Goal: Obtain resource: Download file/media

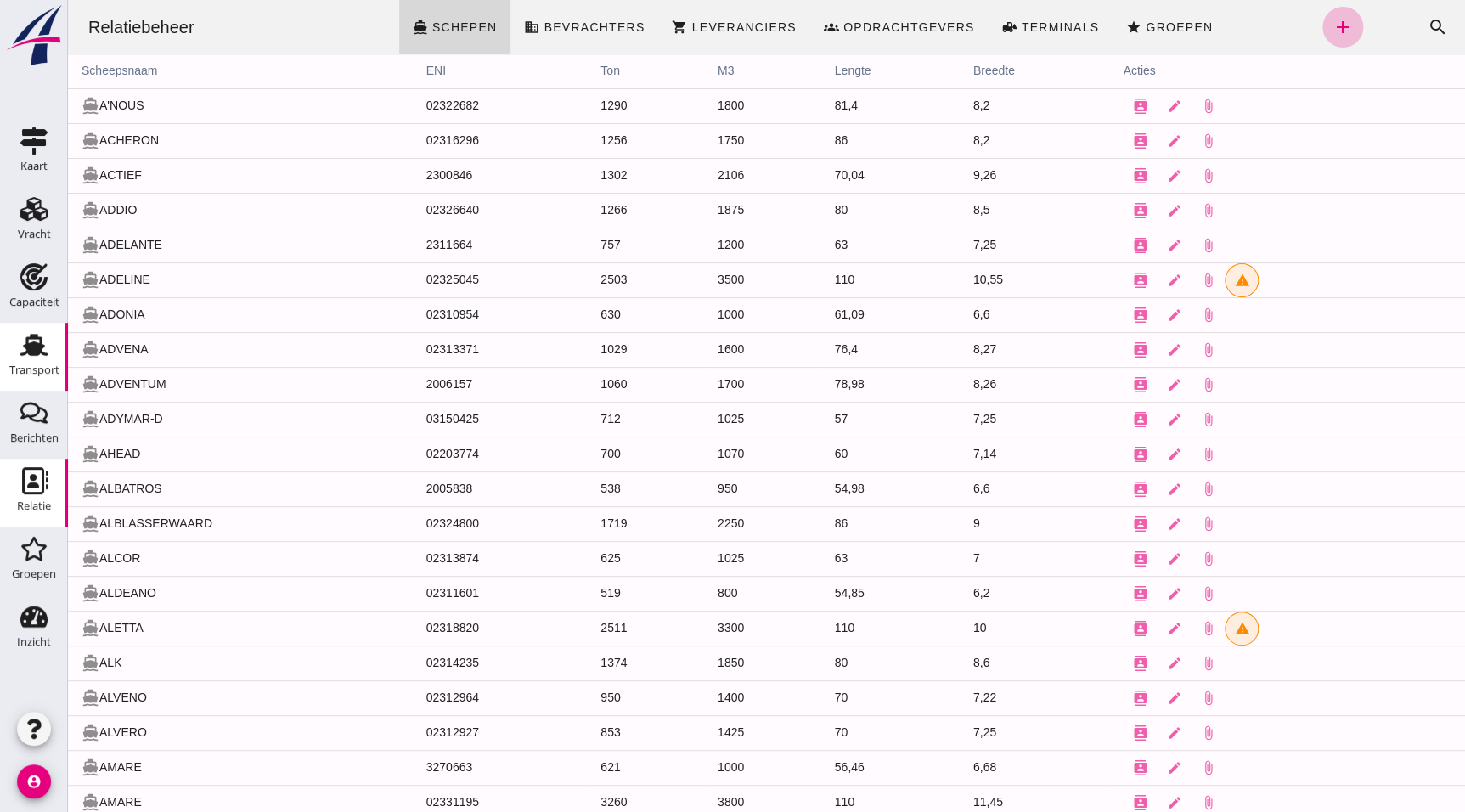
click at [51, 349] on div "Transport" at bounding box center [33, 345] width 41 height 27
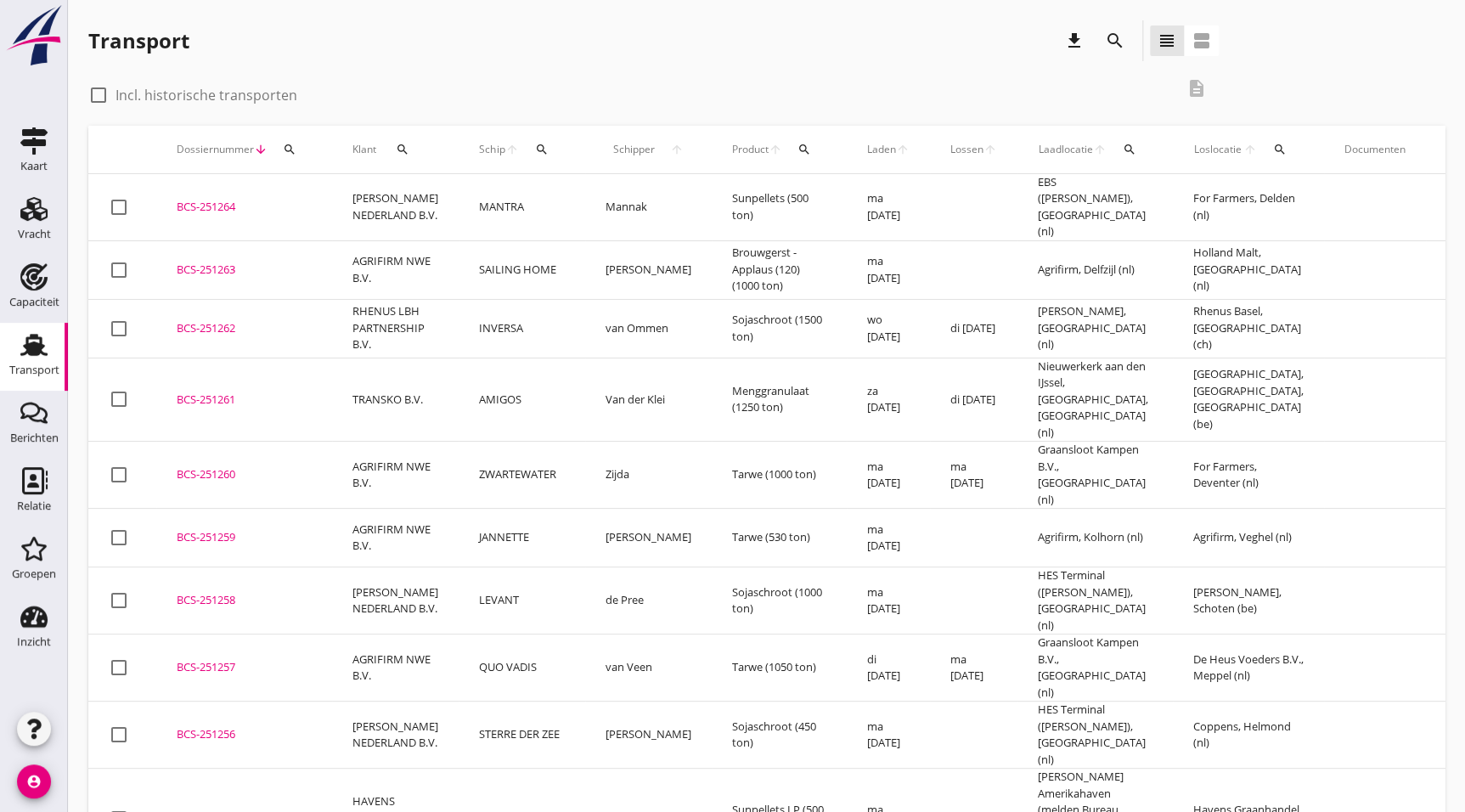
click at [1113, 46] on icon "search" at bounding box center [1115, 41] width 21 height 21
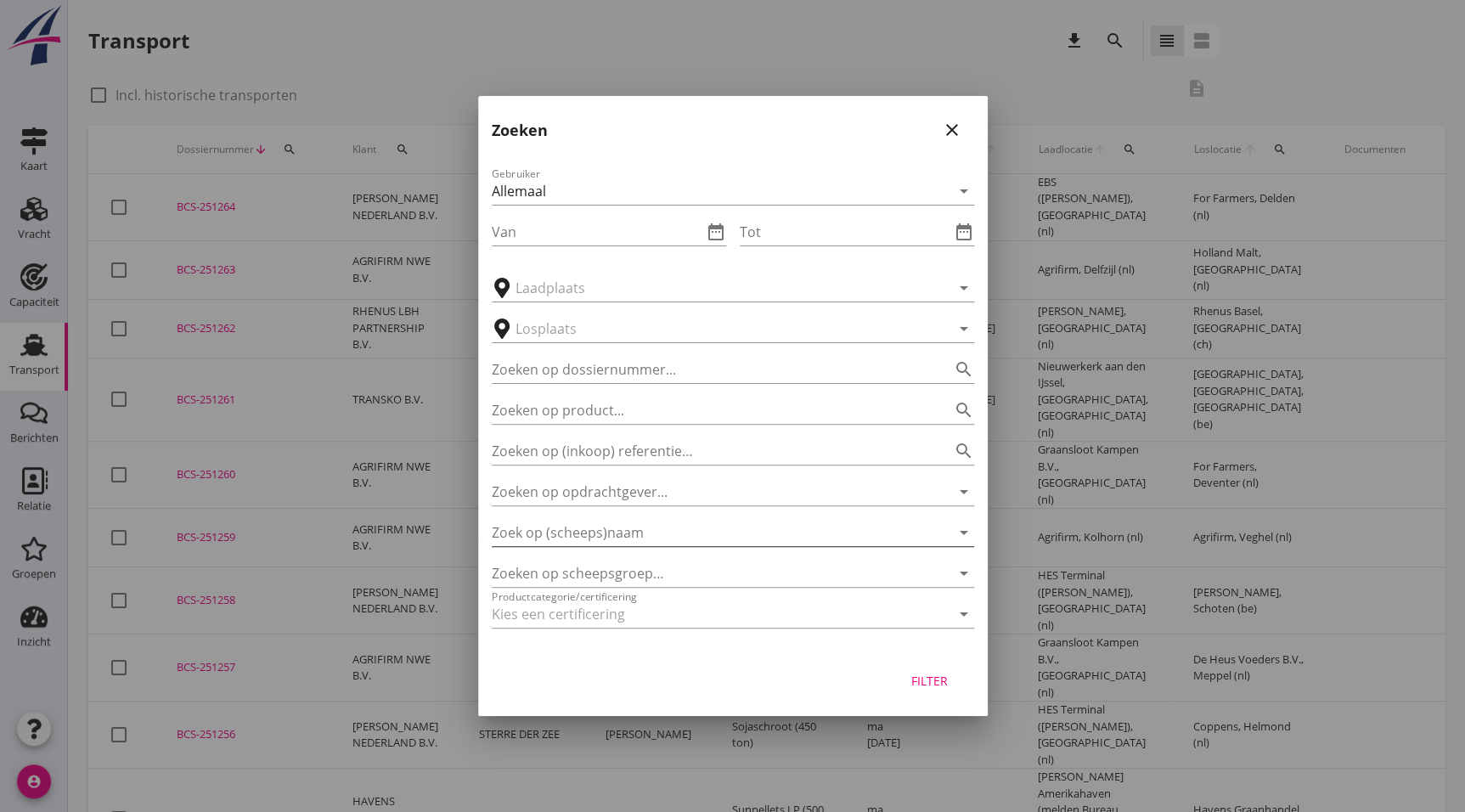
click at [597, 521] on input "Zoek op (scheeps)naam" at bounding box center [709, 532] width 435 height 27
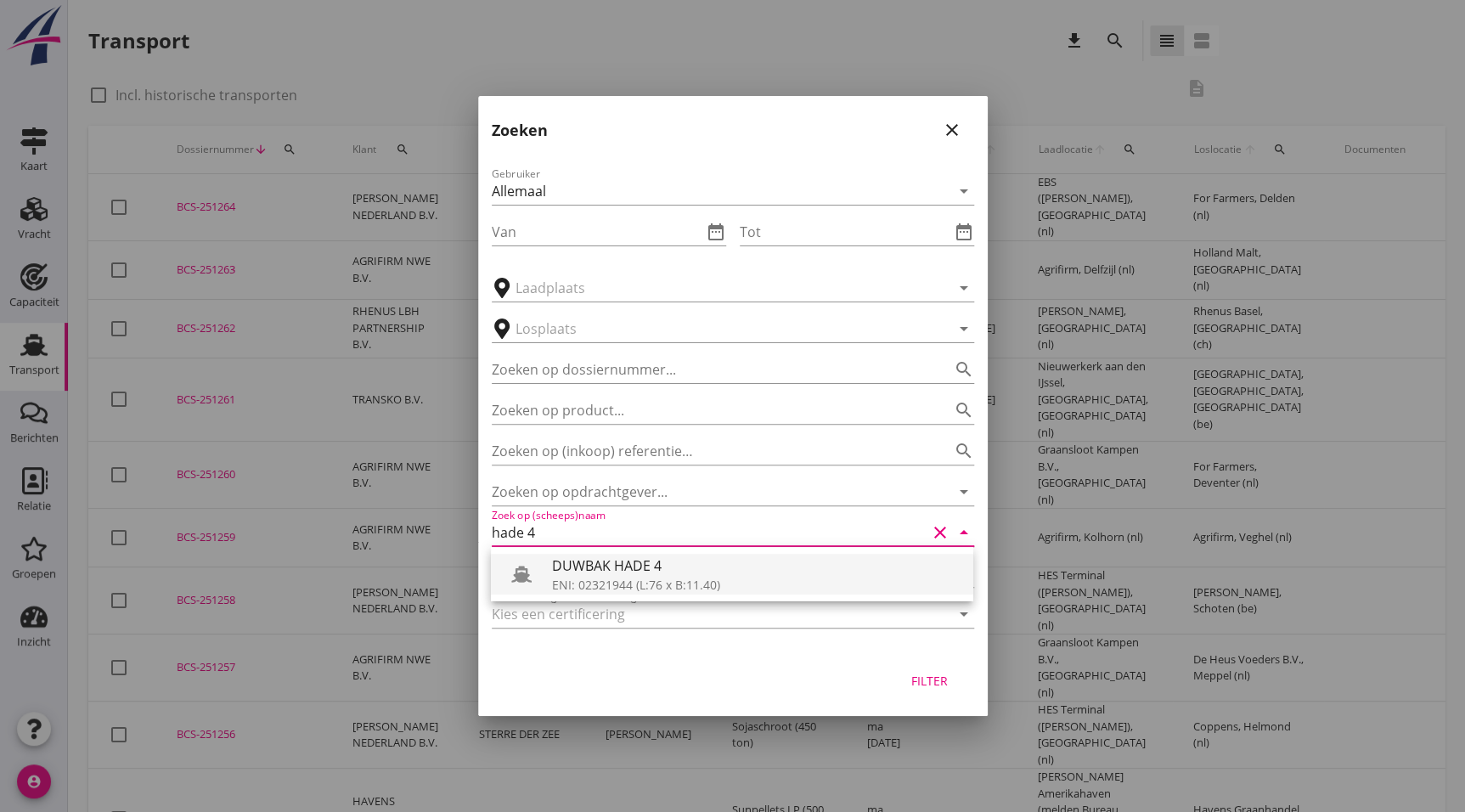
click at [592, 555] on div "DUWBAK HADE 4" at bounding box center [756, 565] width 408 height 21
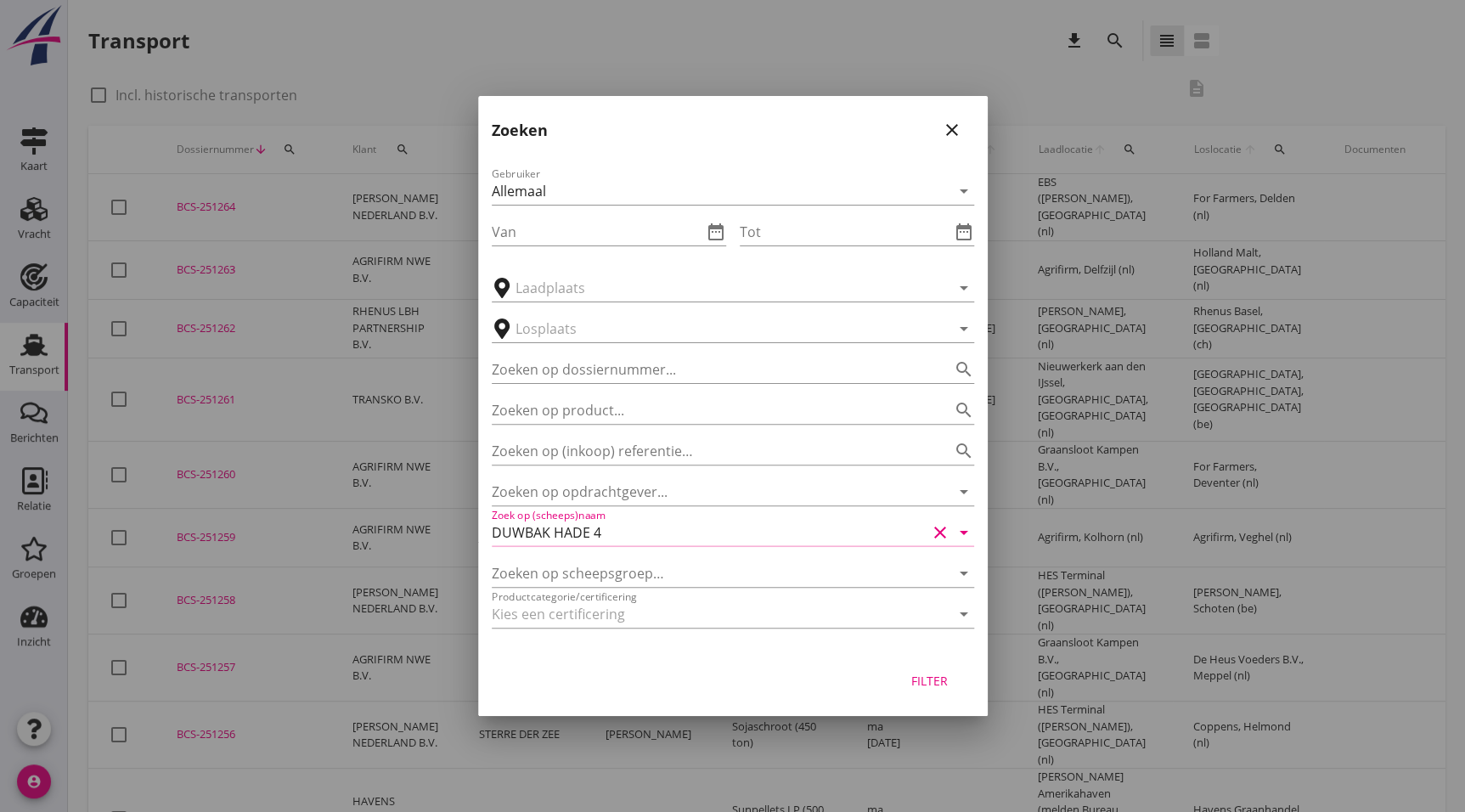
click at [918, 671] on div "Filter" at bounding box center [930, 680] width 48 height 18
type input "DUWBAK HADE 4"
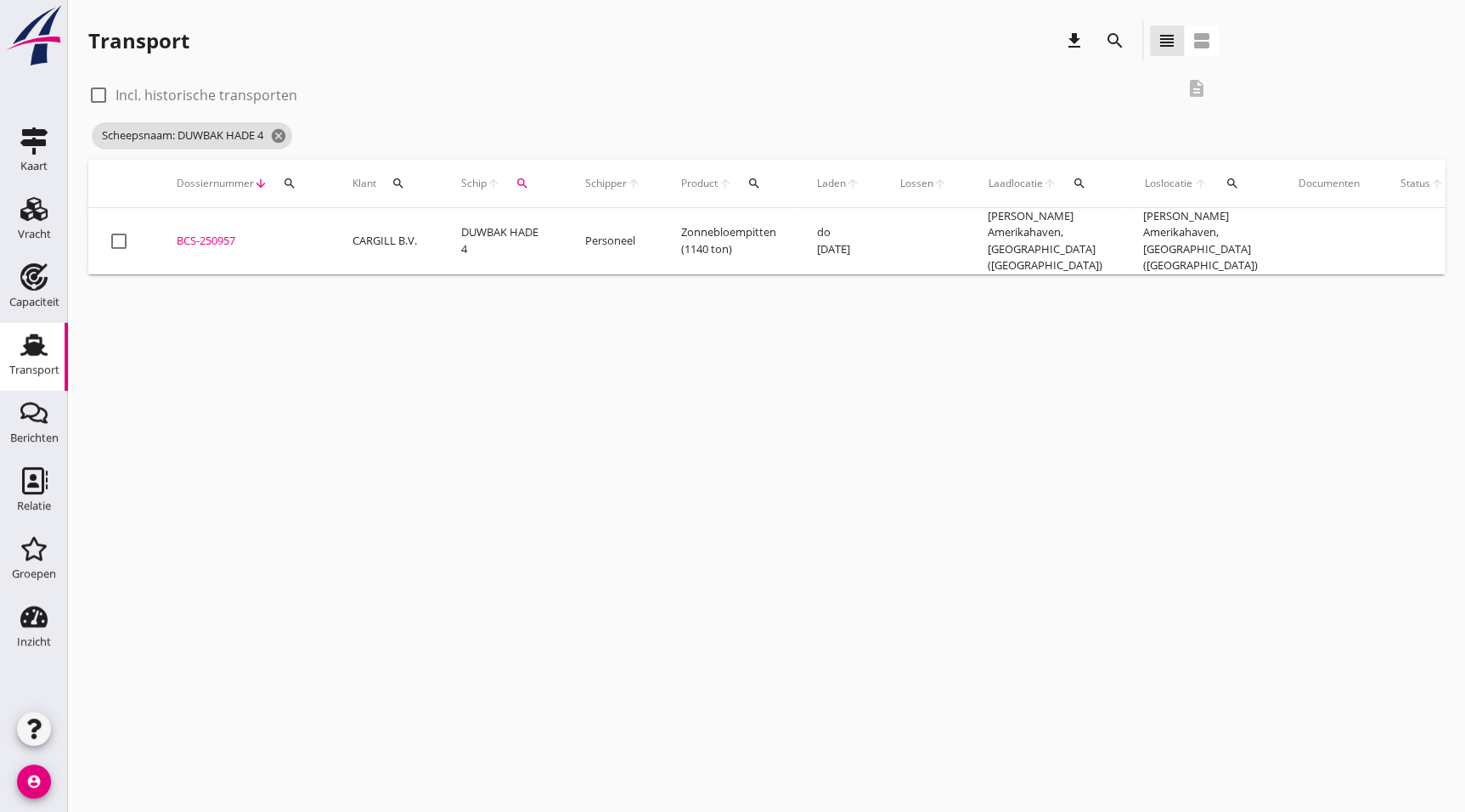
click at [212, 233] on div "BCS-250957" at bounding box center [245, 241] width 135 height 17
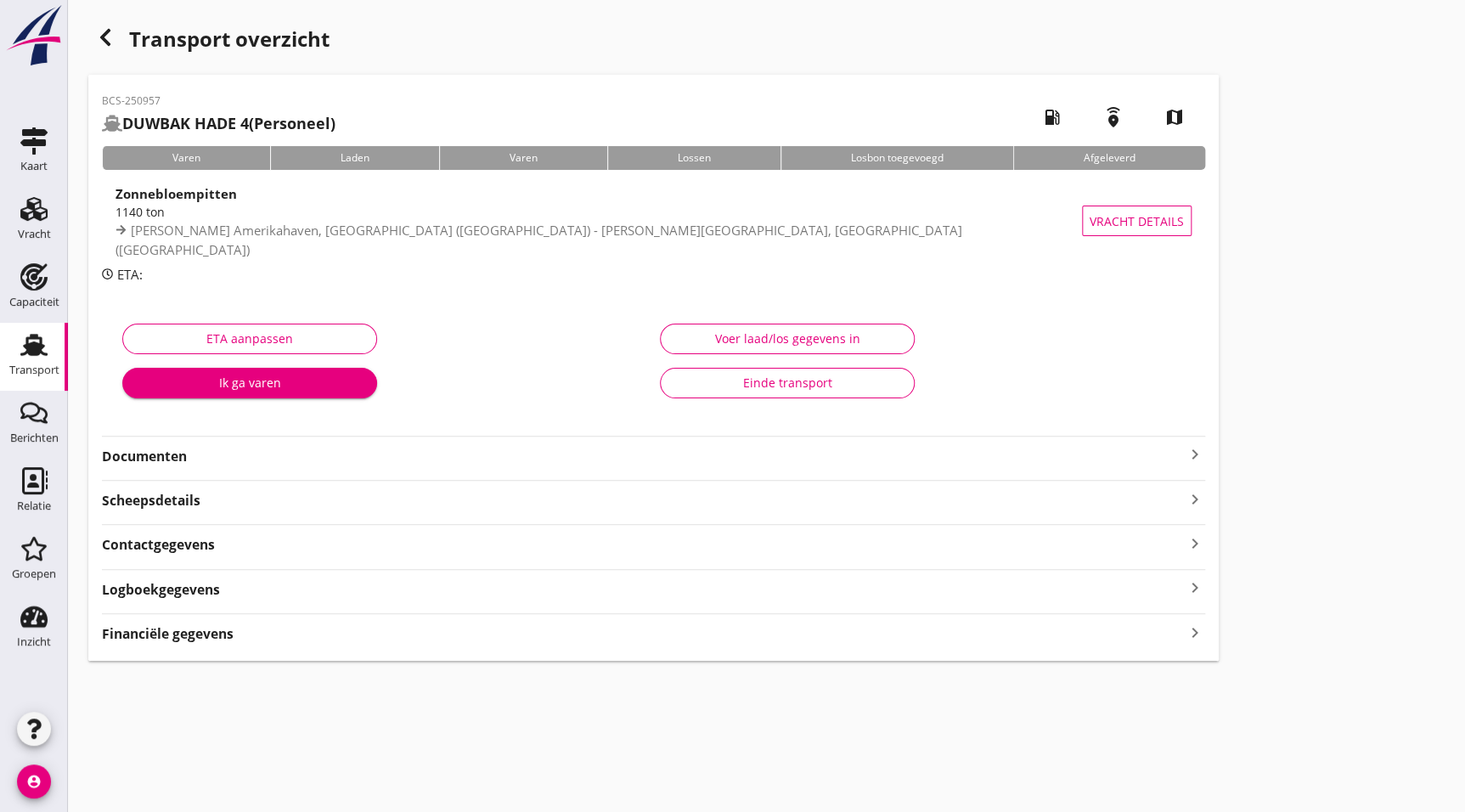
click at [195, 315] on div "ETA aanpassen Ik ga varen" at bounding box center [385, 364] width 538 height 107
click at [190, 456] on strong "Documenten" at bounding box center [644, 457] width 1083 height 20
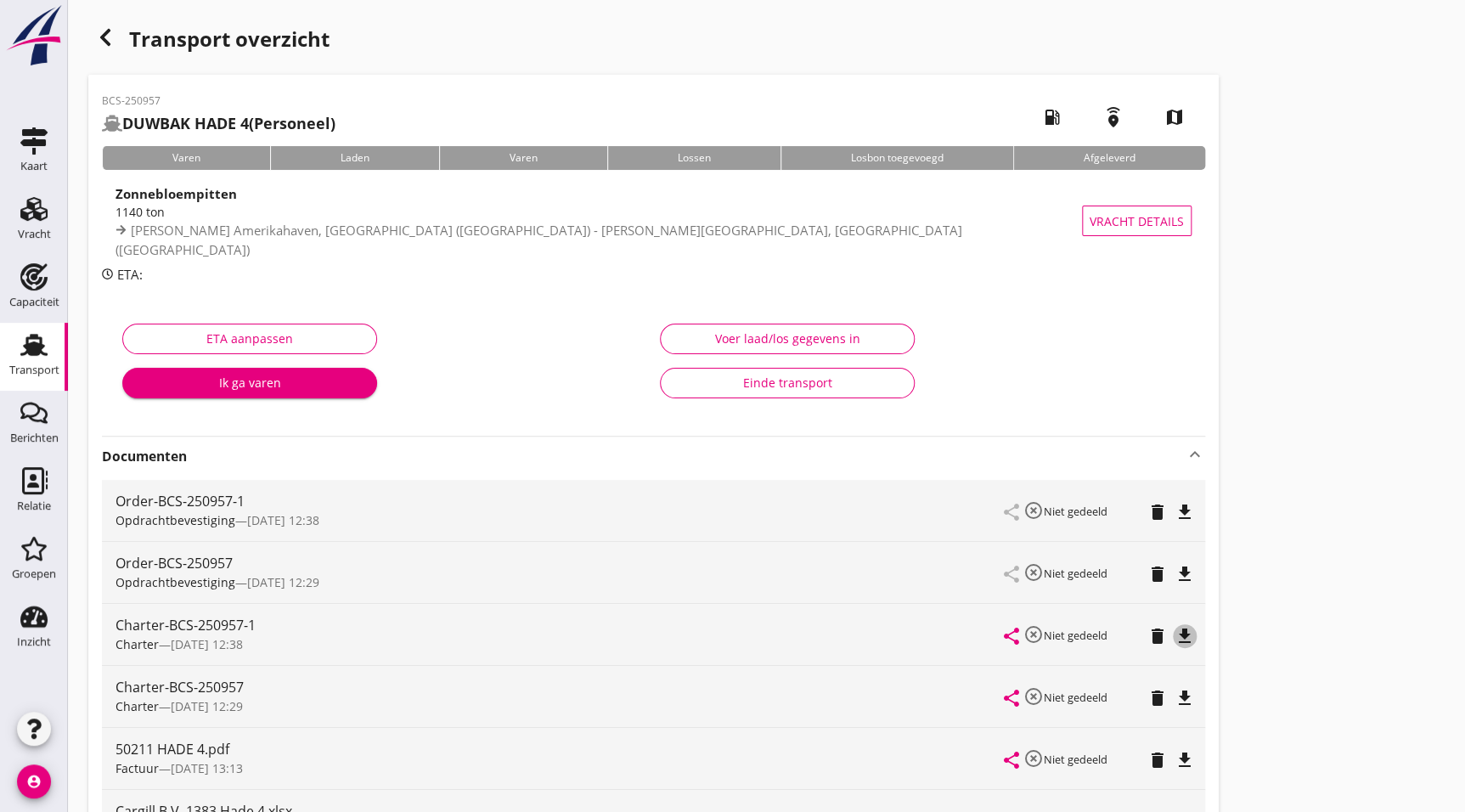
click at [1191, 632] on icon "file_download" at bounding box center [1184, 635] width 21 height 21
click at [1187, 508] on icon "file_download" at bounding box center [1184, 512] width 21 height 21
click at [102, 38] on use "button" at bounding box center [105, 37] width 10 height 17
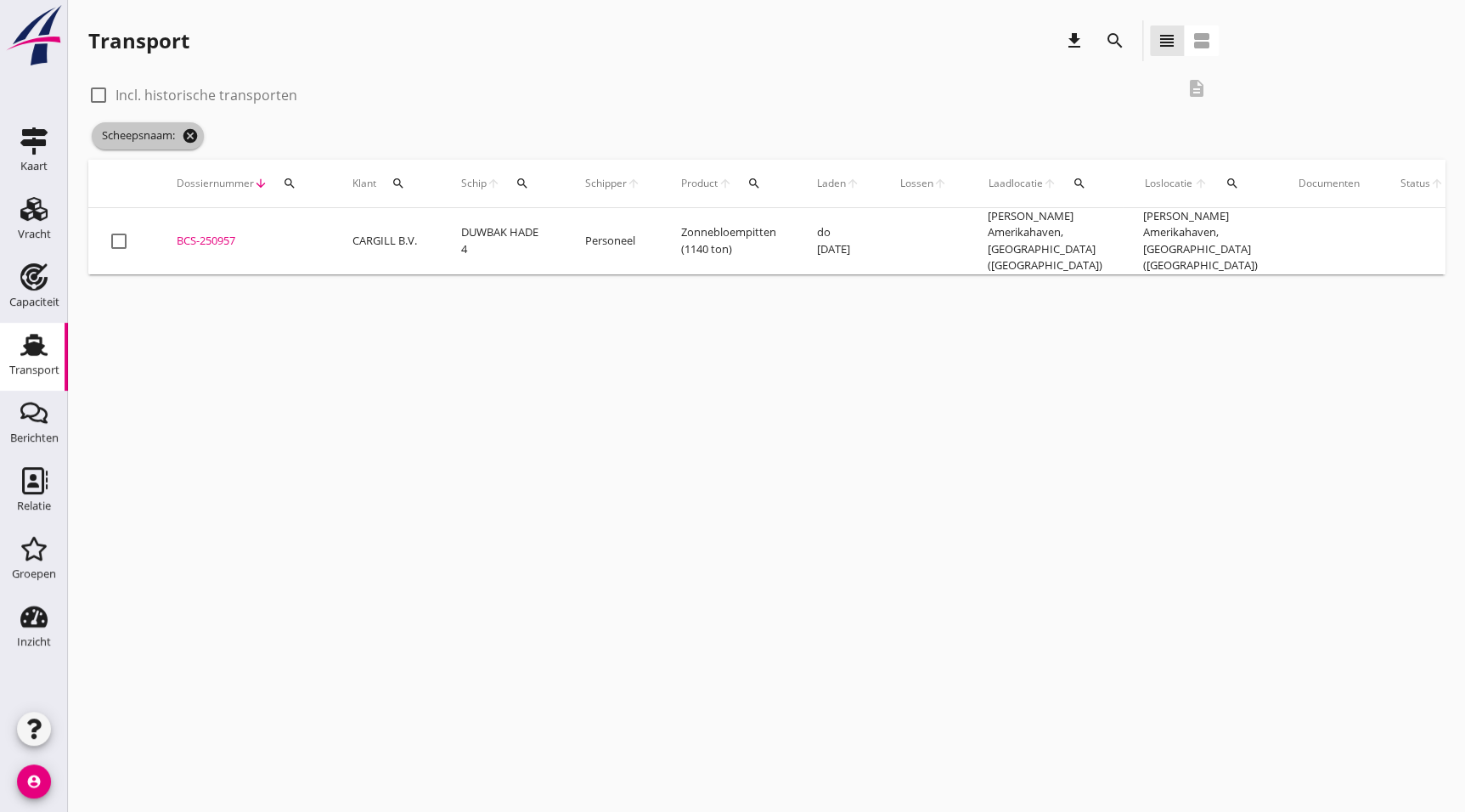
click at [186, 133] on icon "cancel" at bounding box center [190, 135] width 17 height 17
